Goal: Obtain resource: Download file/media

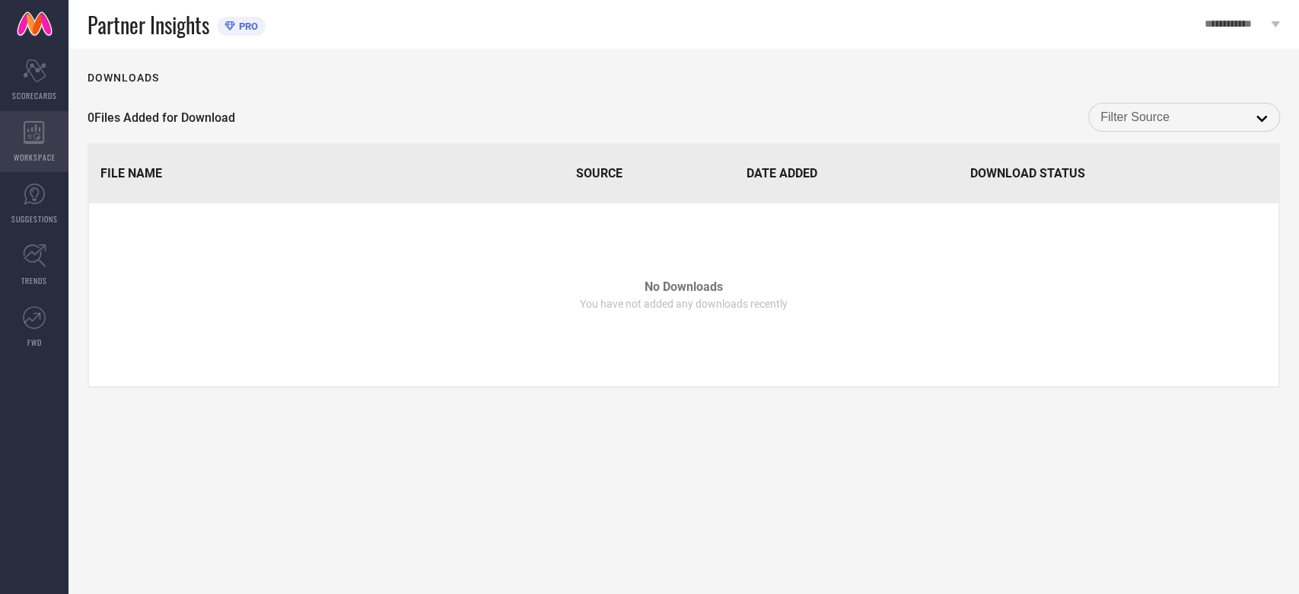
click at [40, 130] on icon at bounding box center [34, 132] width 21 height 23
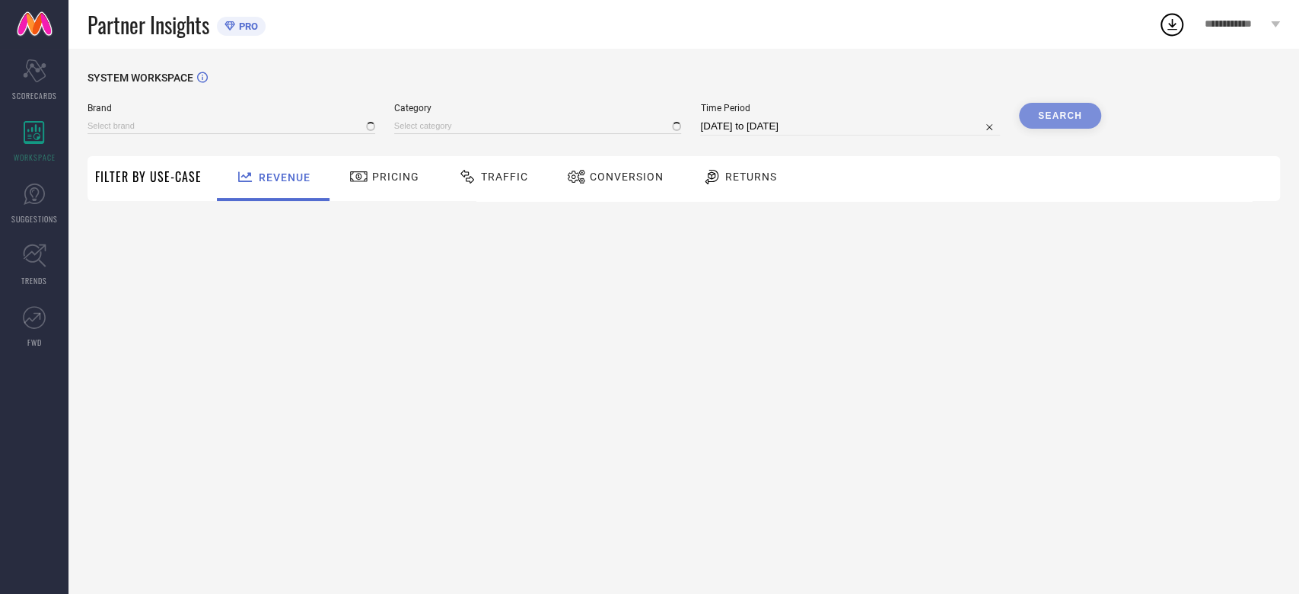
type input "ANDAMEN"
type input "All"
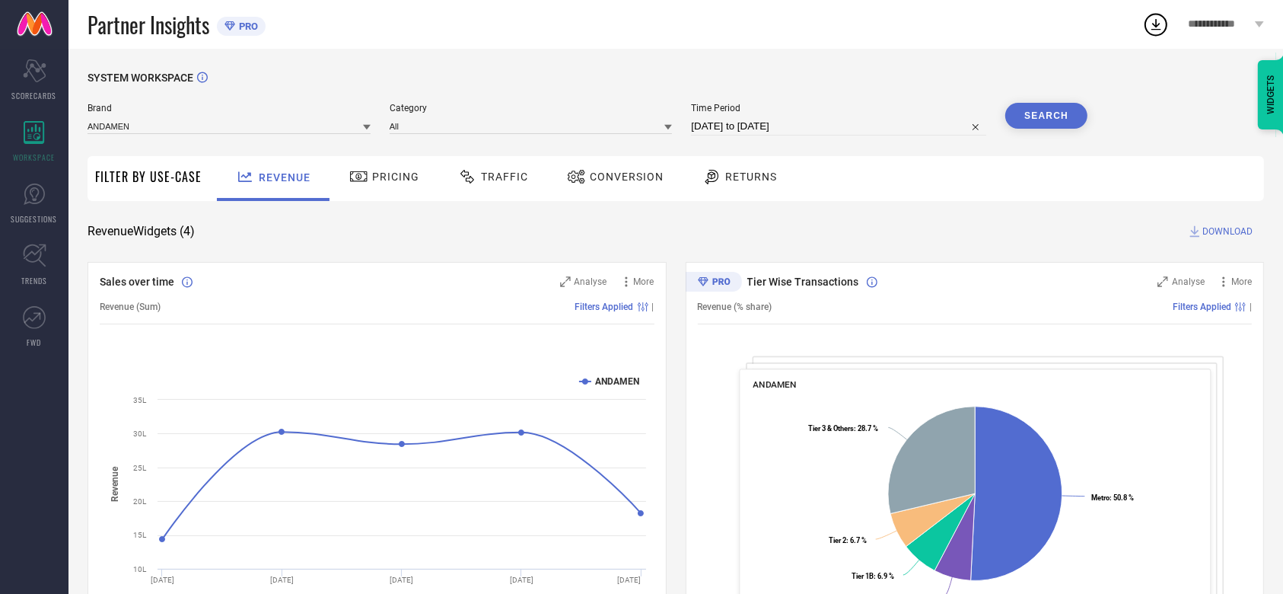
click at [795, 119] on input "30-07-2025 to 29-08-2025" at bounding box center [838, 126] width 295 height 18
select select "6"
select select "2025"
select select "7"
select select "2025"
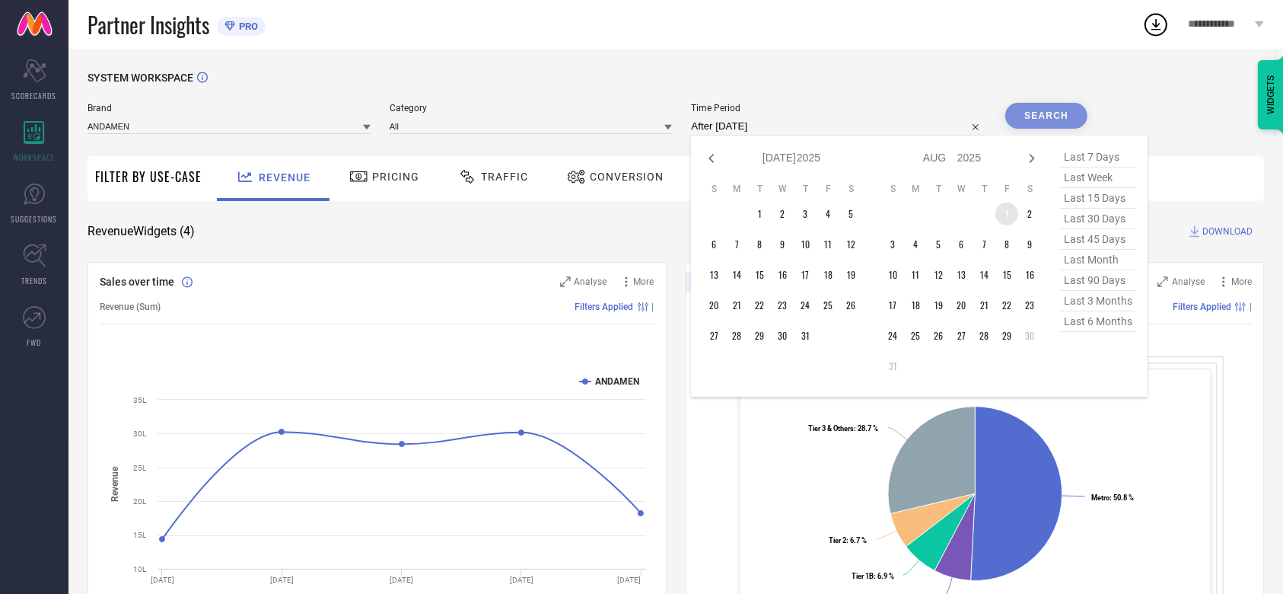
click at [997, 215] on td "1" at bounding box center [1006, 213] width 23 height 23
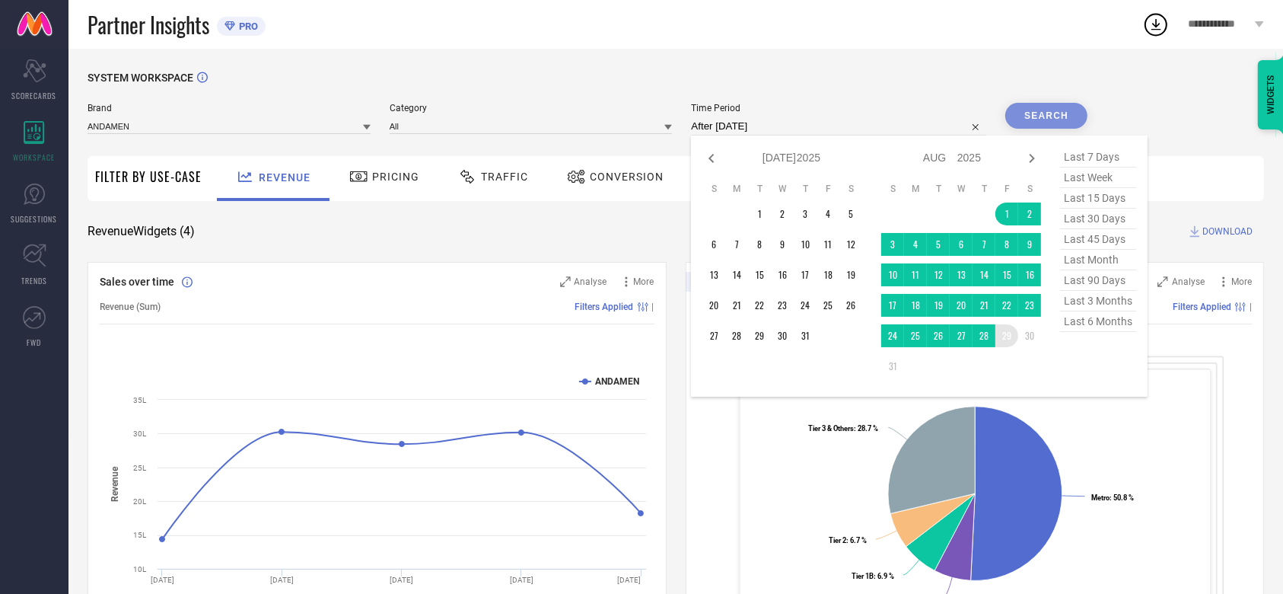
type input "01-08-2025 to 29-08-2025"
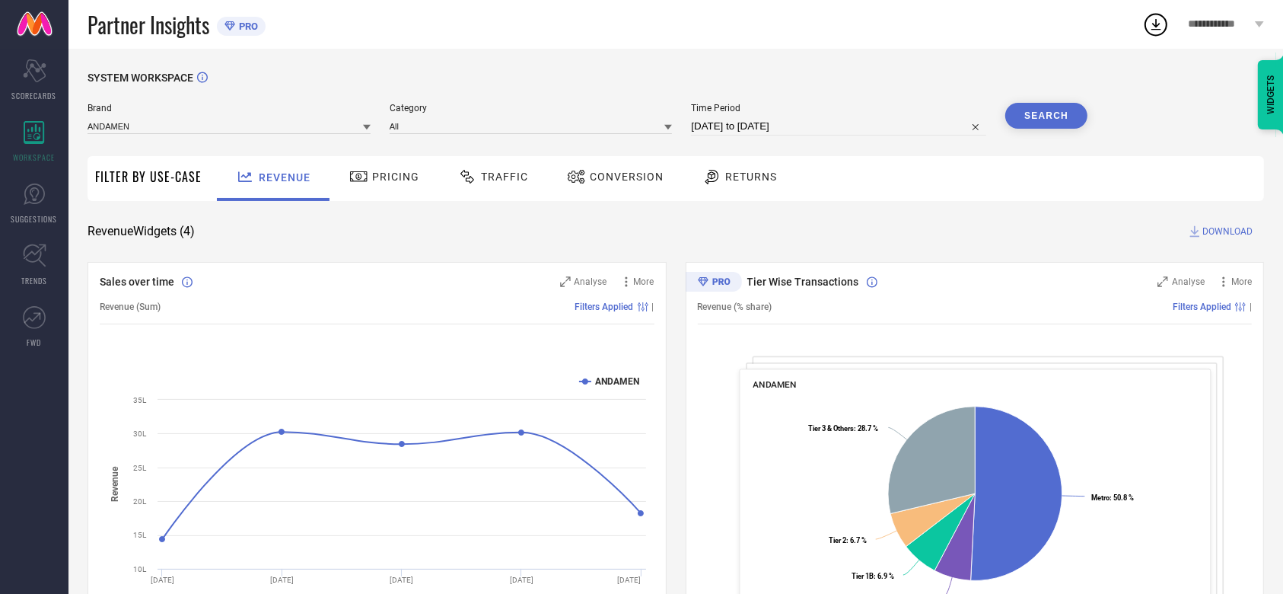
click at [1053, 125] on button "Search" at bounding box center [1046, 116] width 82 height 26
click at [629, 193] on div "Conversion" at bounding box center [615, 178] width 135 height 45
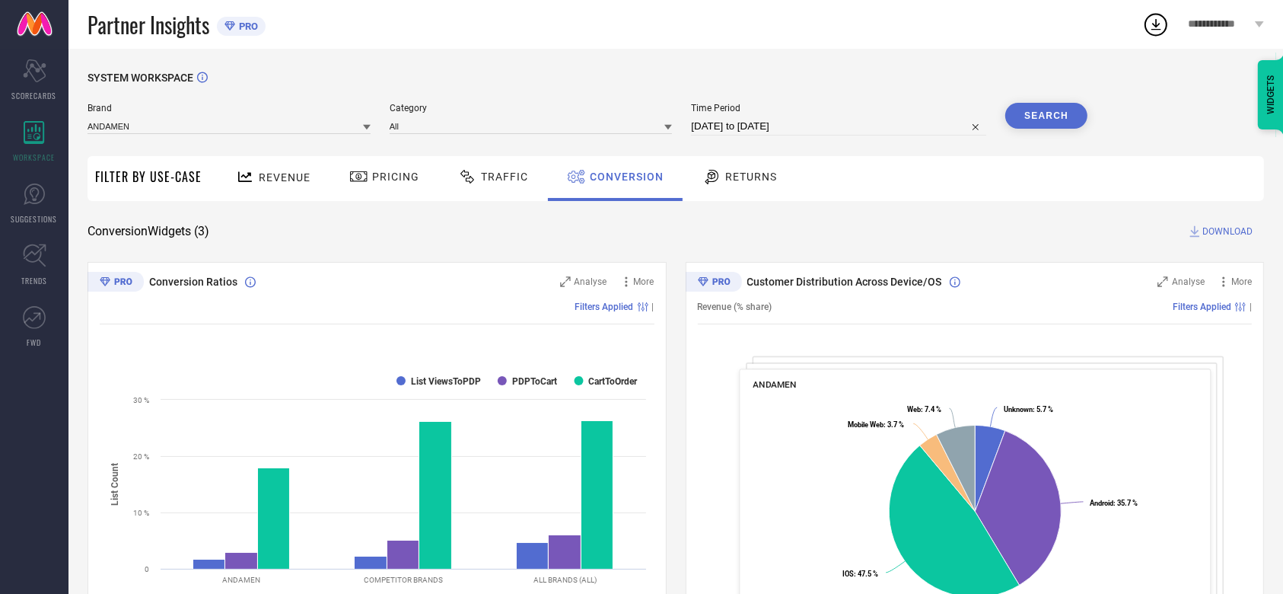
click at [1206, 234] on span "DOWNLOAD" at bounding box center [1227, 231] width 50 height 15
